Goal: Task Accomplishment & Management: Manage account settings

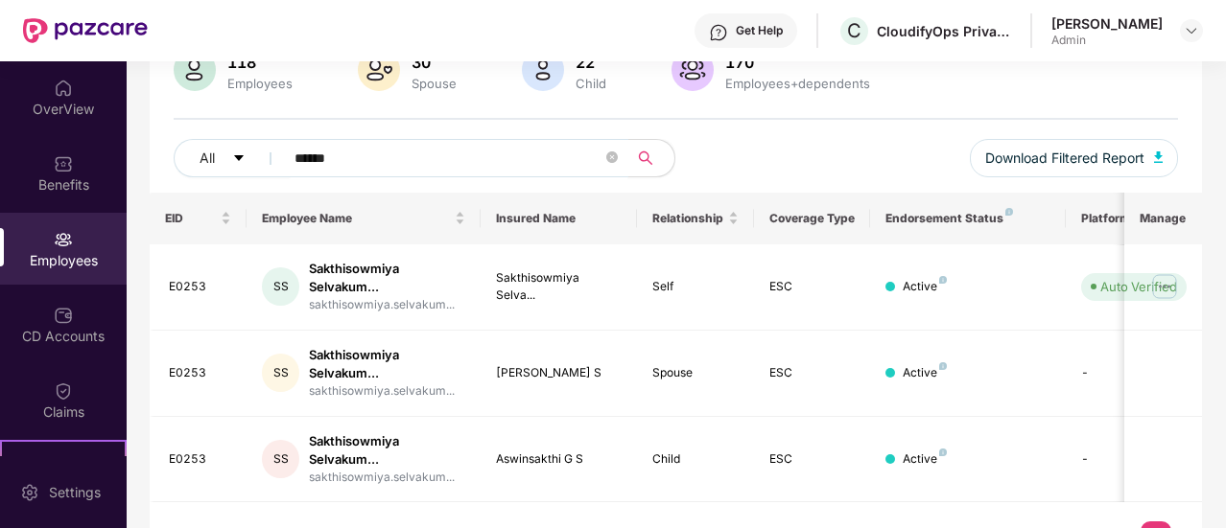
scroll to position [161, 0]
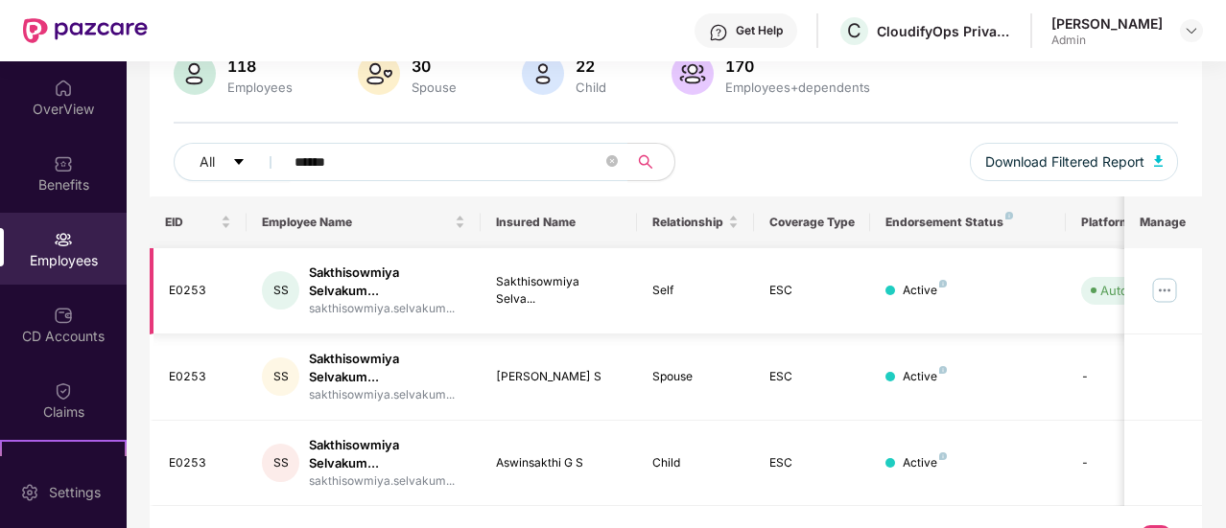
click at [1167, 291] on img at bounding box center [1164, 290] width 31 height 31
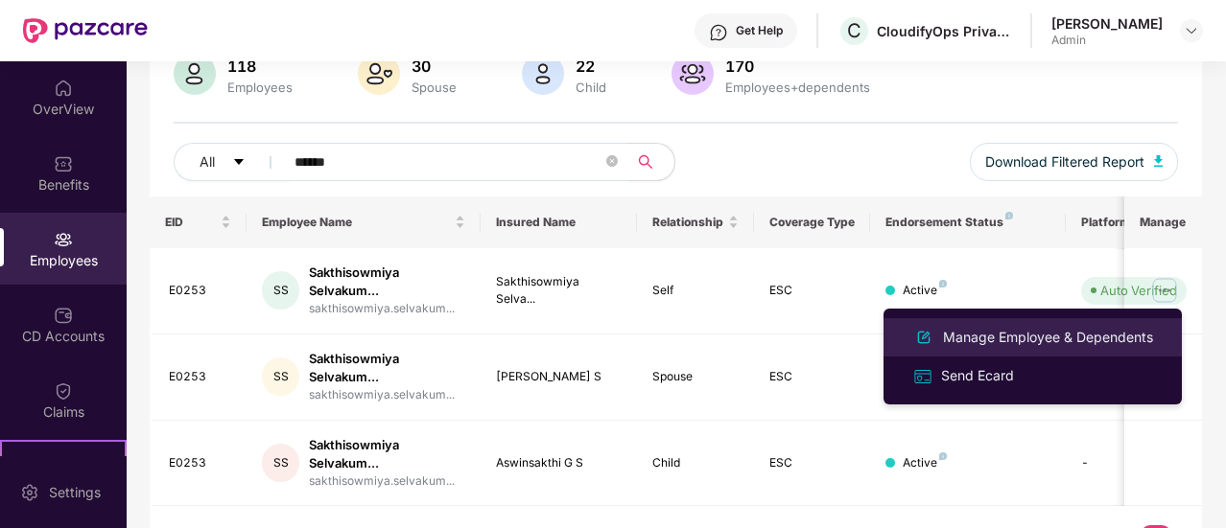
click at [1017, 340] on div "Manage Employee & Dependents" at bounding box center [1048, 337] width 218 height 21
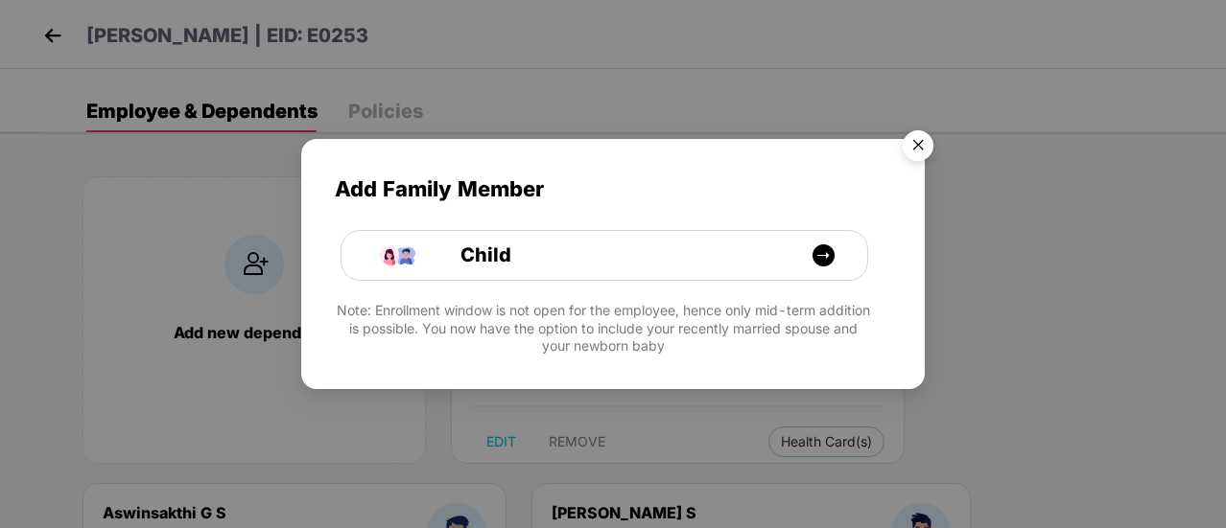
click at [920, 146] on img "Close" at bounding box center [918, 149] width 54 height 54
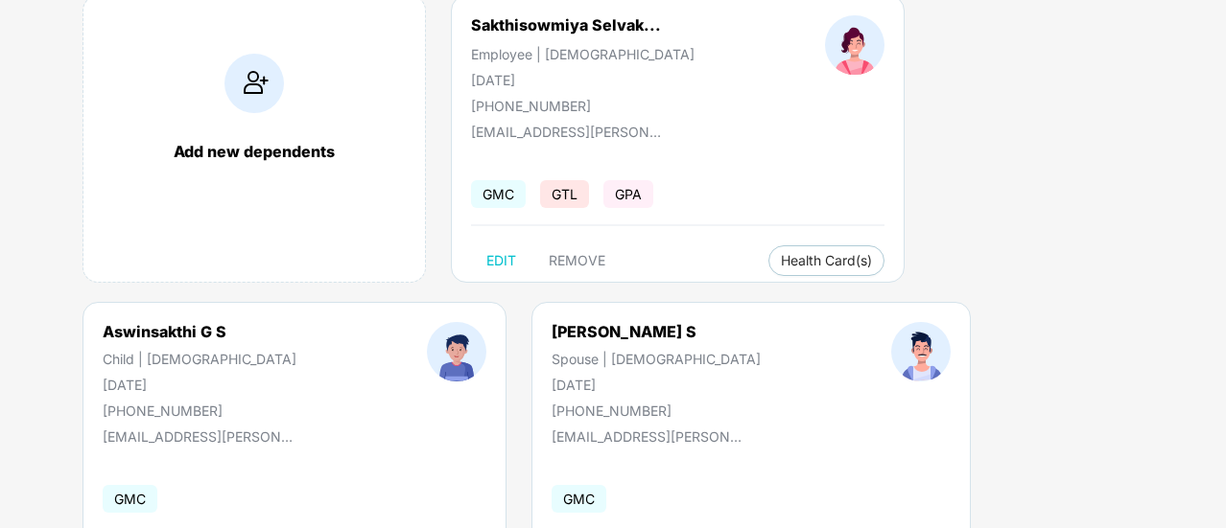
scroll to position [182, 0]
click at [590, 264] on span "REMOVE" at bounding box center [577, 259] width 57 height 15
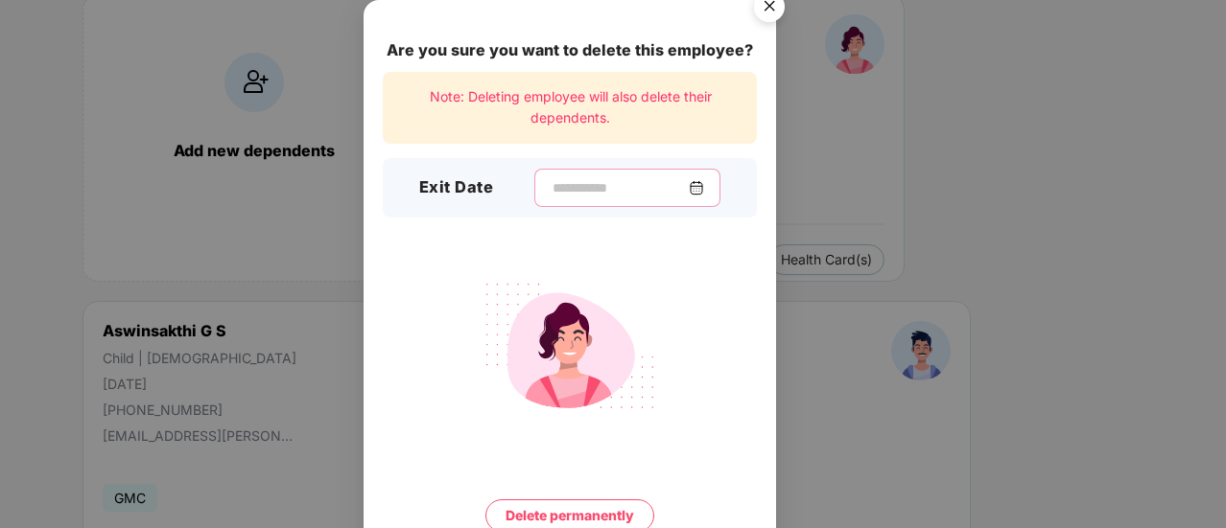
click at [550, 185] on input at bounding box center [619, 188] width 138 height 20
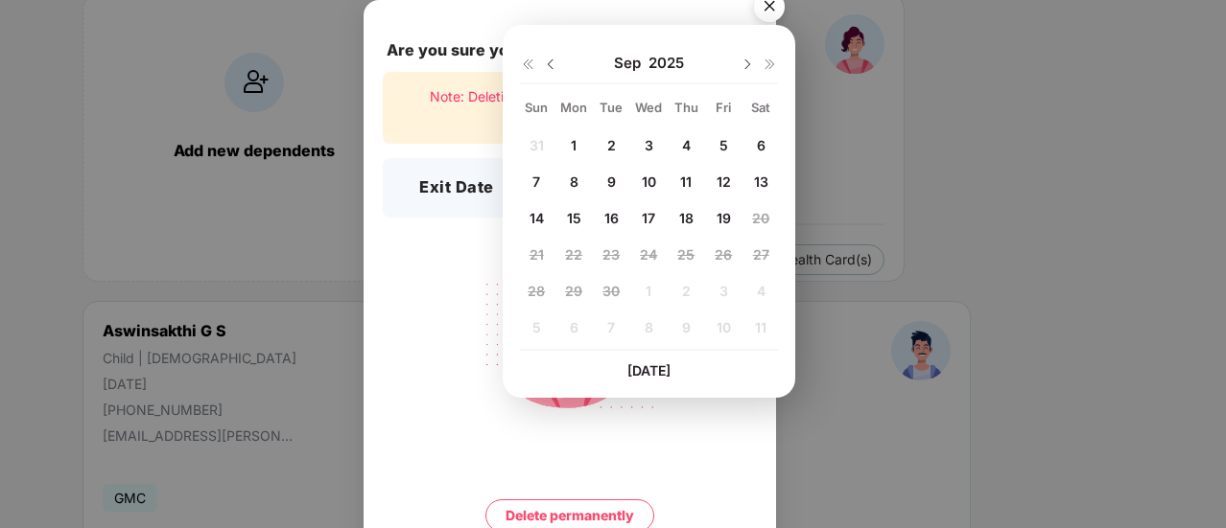
click at [732, 225] on div "19" at bounding box center [723, 217] width 29 height 29
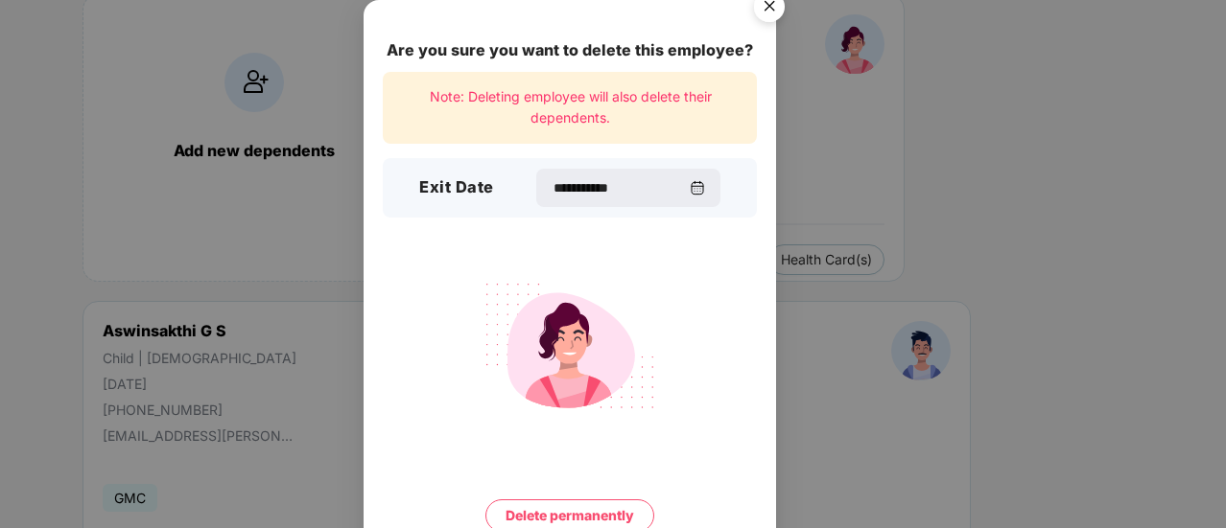
type input "**********"
click at [591, 510] on button "Delete permanently" at bounding box center [569, 516] width 169 height 33
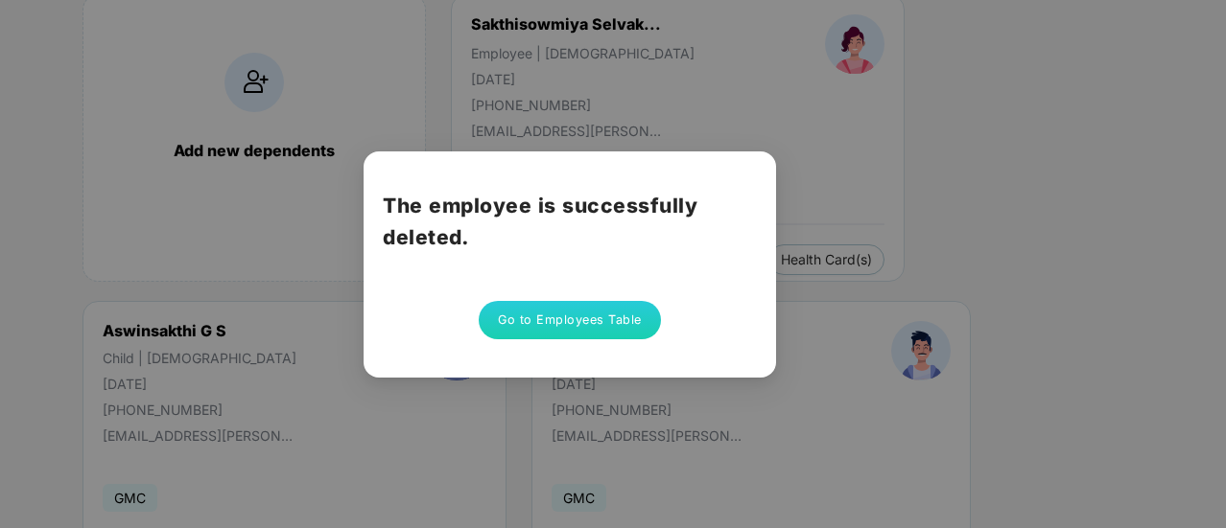
click at [587, 324] on button "Go to Employees Table" at bounding box center [570, 320] width 182 height 38
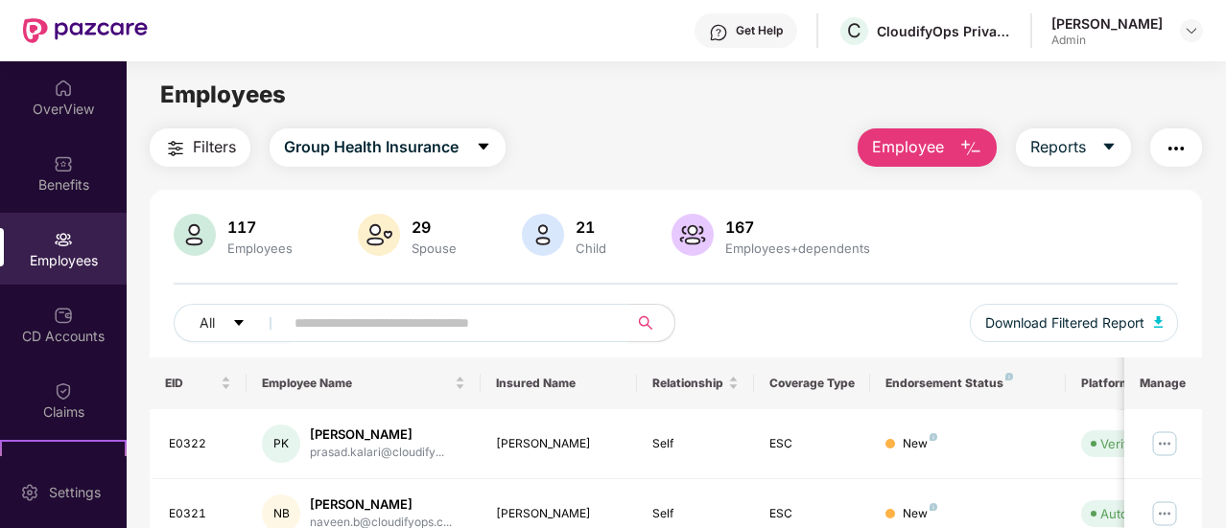
click at [439, 323] on input "text" at bounding box center [448, 323] width 308 height 29
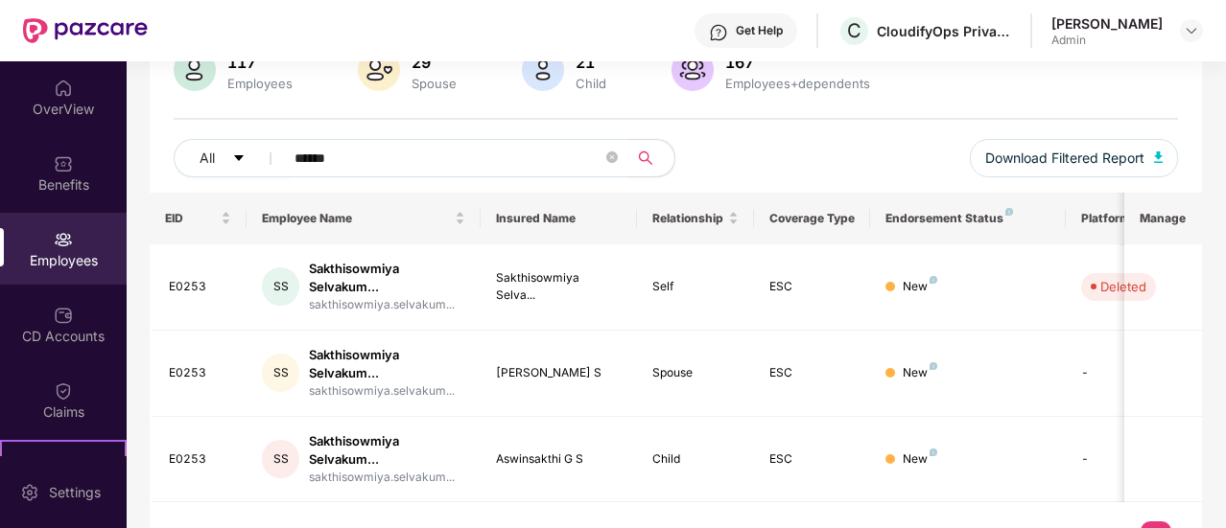
scroll to position [206, 0]
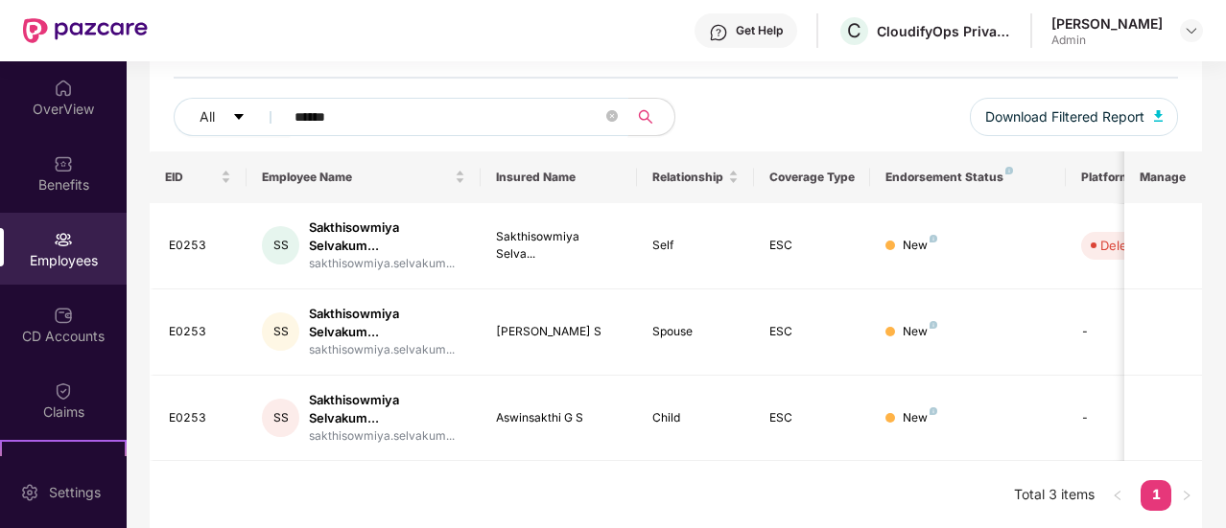
type input "******"
